Goal: Use online tool/utility

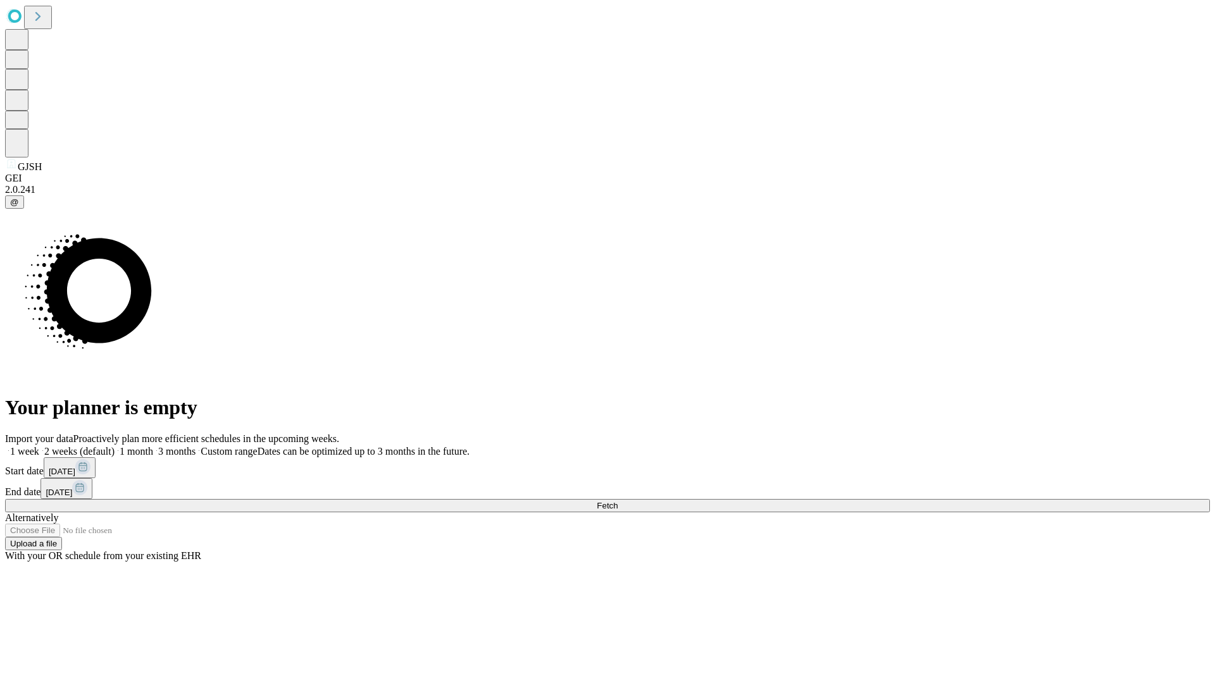
click at [618, 501] on span "Fetch" at bounding box center [607, 505] width 21 height 9
